Goal: Download file/media

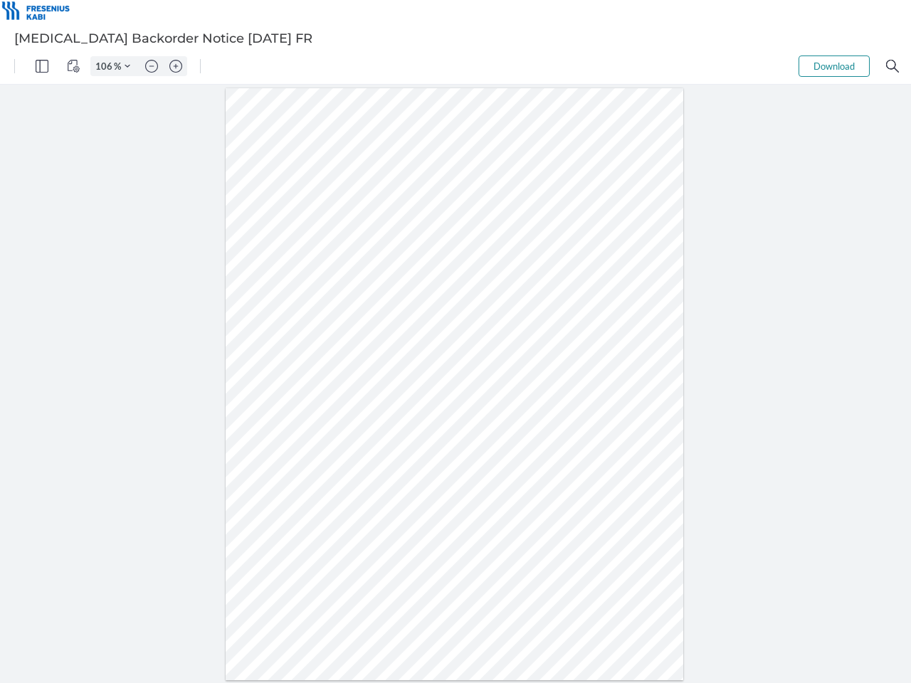
click at [42, 66] on img "Panel" at bounding box center [42, 66] width 13 height 13
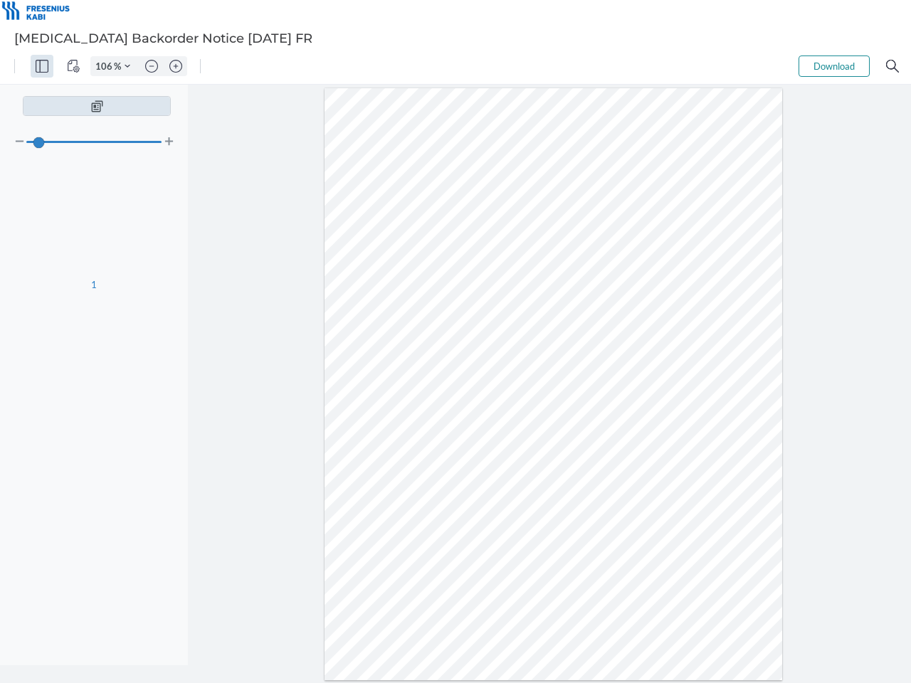
click at [73, 66] on img "View Controls" at bounding box center [73, 66] width 13 height 13
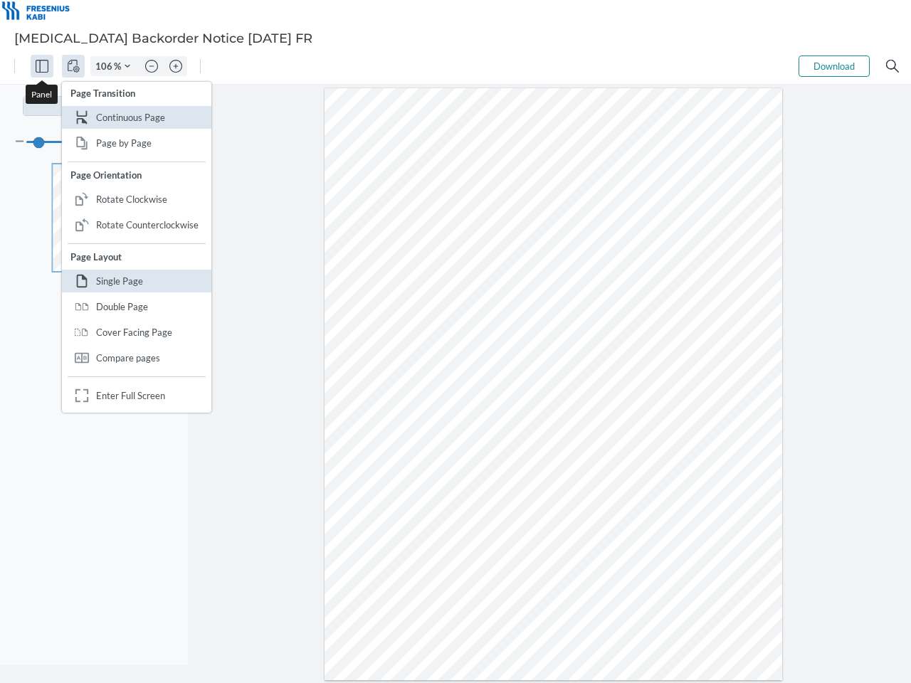
click at [106, 66] on input "106" at bounding box center [102, 66] width 23 height 13
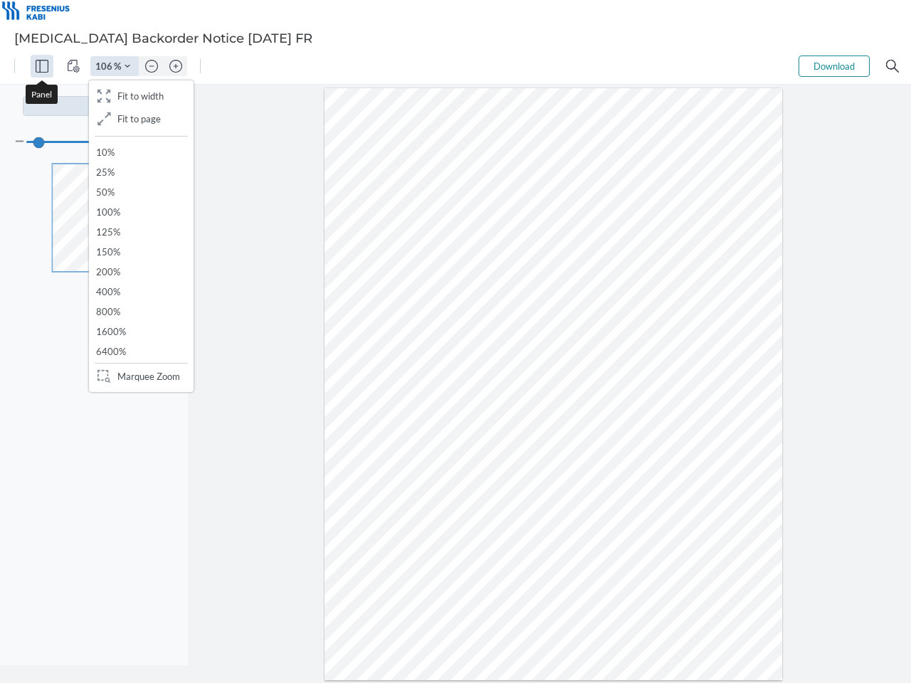
click at [127, 66] on img "Zoom Controls" at bounding box center [128, 66] width 6 height 6
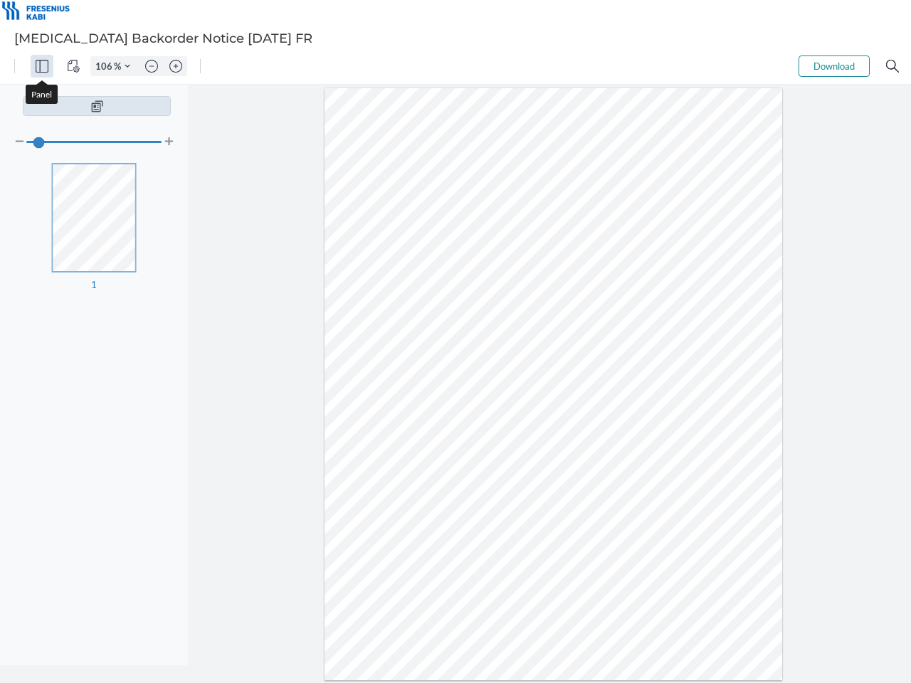
click at [152, 66] on img "Zoom out" at bounding box center [151, 66] width 13 height 13
click at [176, 66] on img "Zoom in" at bounding box center [175, 66] width 13 height 13
type input "106"
click at [834, 66] on button "Download" at bounding box center [833, 65] width 71 height 21
click at [892, 66] on img "Search" at bounding box center [892, 66] width 13 height 13
